Goal: Check status: Check status

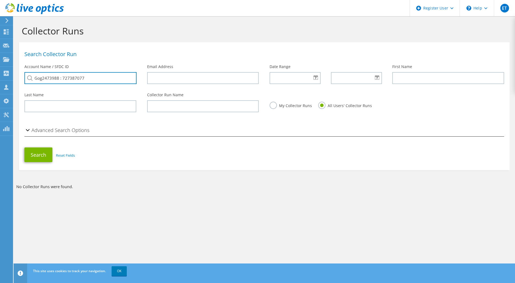
drag, startPoint x: 85, startPoint y: 80, endPoint x: -22, endPoint y: 85, distance: 106.8
click at [0, 85] on html "ET Dell User [PERSON_NAME] [PERSON_NAME][EMAIL_ADDRESS][PERSON_NAME][DOMAIN_NAM…" at bounding box center [257, 141] width 515 height 283
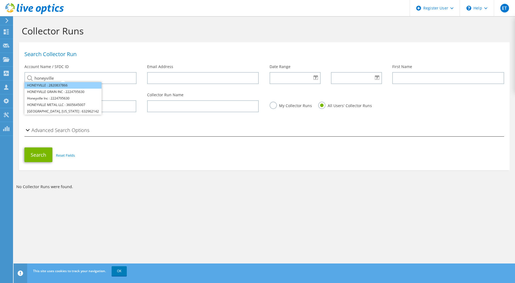
click at [55, 86] on li "HONEYVILLE : 2820837866" at bounding box center [62, 85] width 77 height 7
type input "HONEYVILLE : 2820837866"
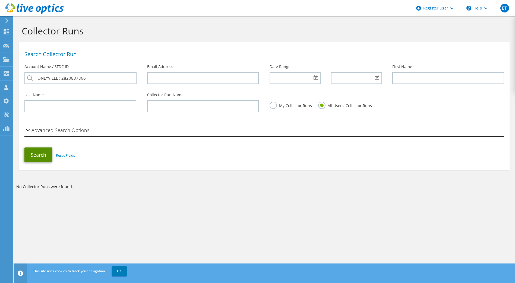
click at [42, 151] on button "Search" at bounding box center [38, 155] width 28 height 15
